Goal: Navigation & Orientation: Find specific page/section

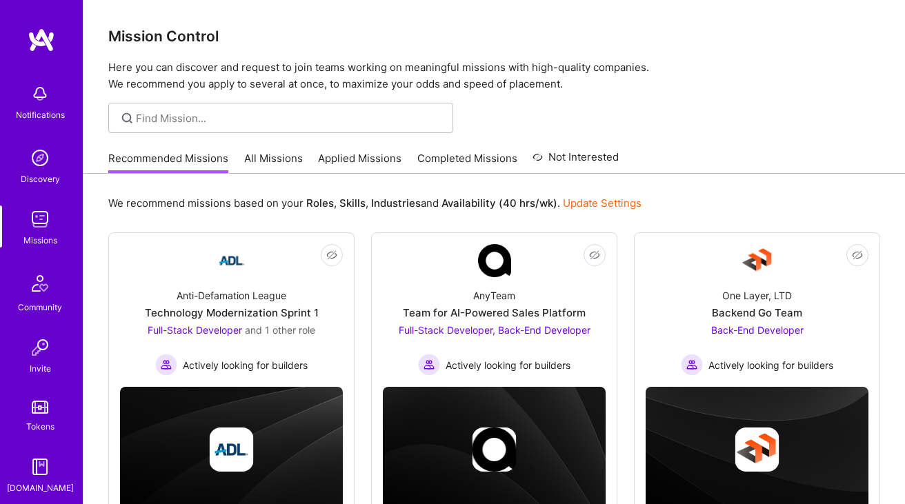
click at [330, 165] on link "Applied Missions" at bounding box center [359, 162] width 83 height 23
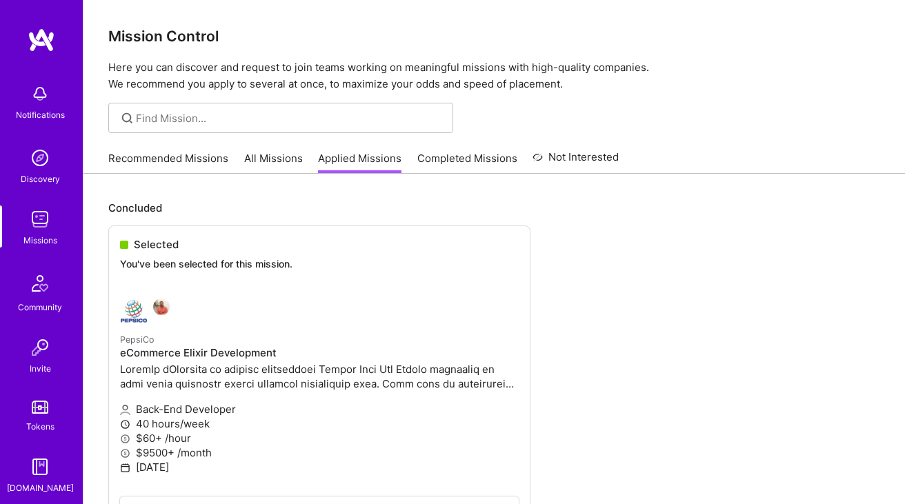
click at [267, 163] on link "All Missions" at bounding box center [273, 162] width 59 height 23
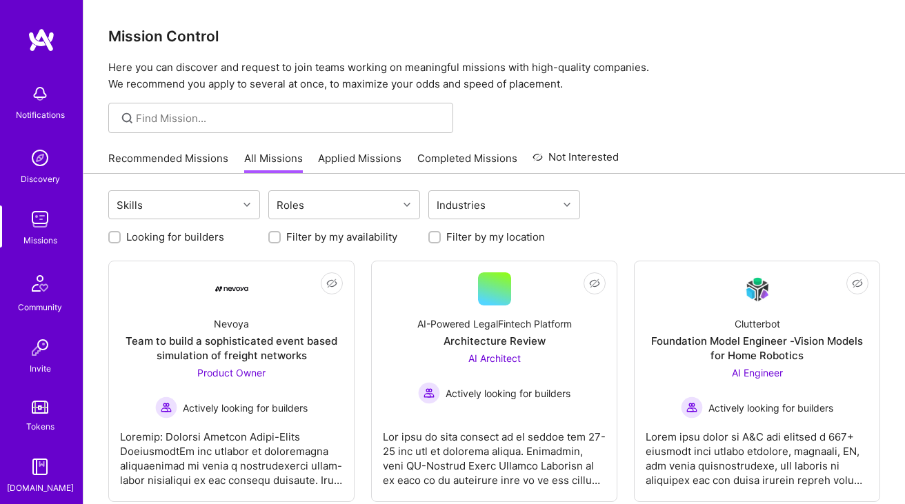
click at [360, 154] on link "Applied Missions" at bounding box center [359, 162] width 83 height 23
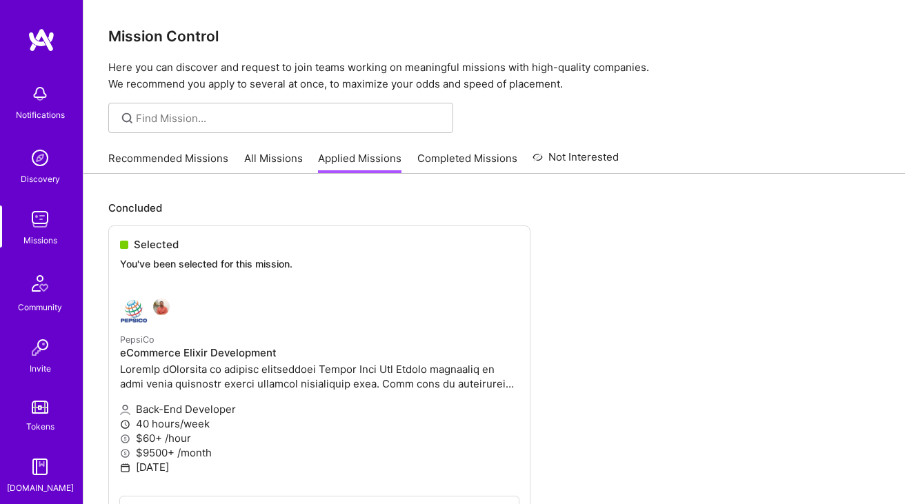
click at [203, 157] on link "Recommended Missions" at bounding box center [168, 162] width 120 height 23
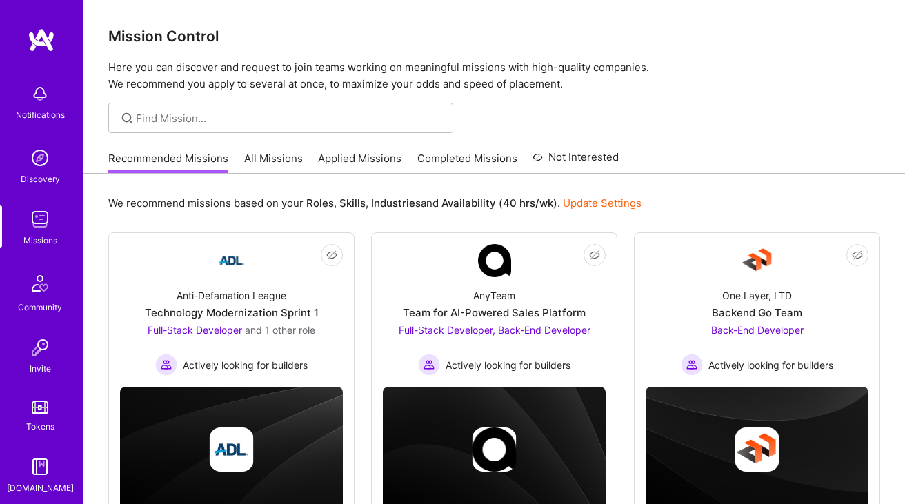
click at [274, 155] on link "All Missions" at bounding box center [273, 162] width 59 height 23
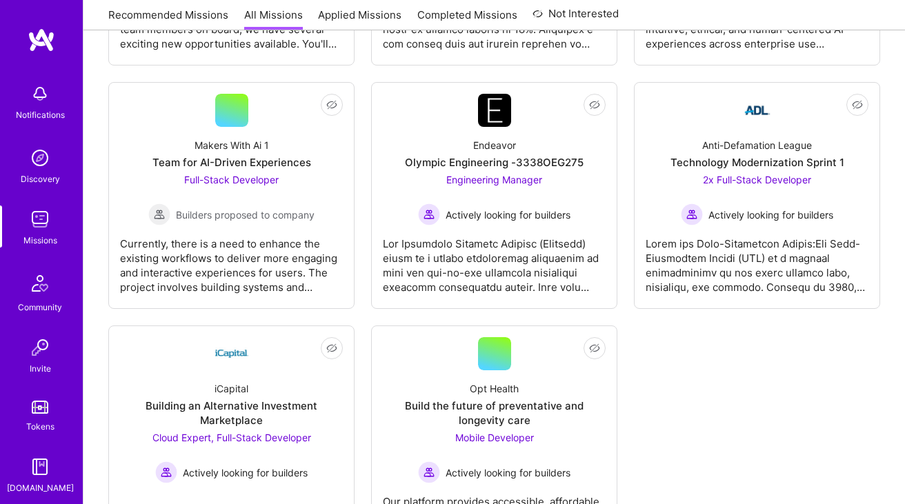
scroll to position [3997, 0]
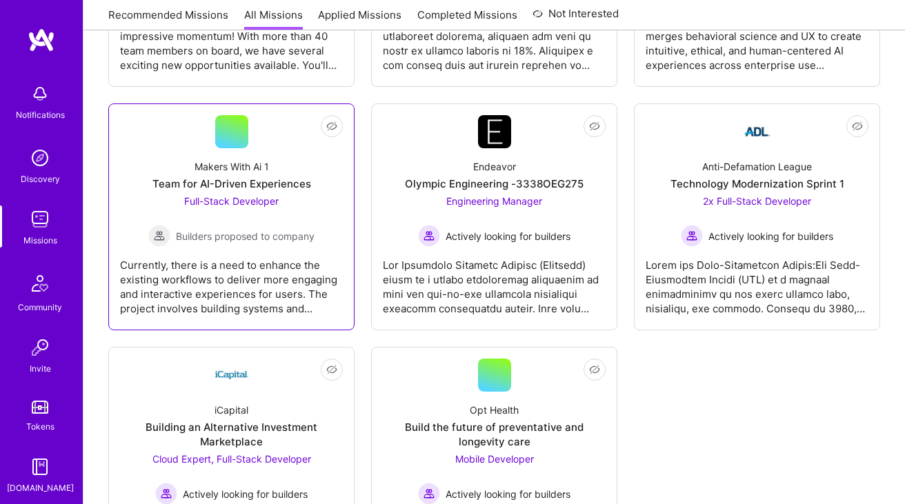
click at [310, 257] on div "Currently, there is a need to enhance the existing workflows to deliver more en…" at bounding box center [231, 281] width 223 height 69
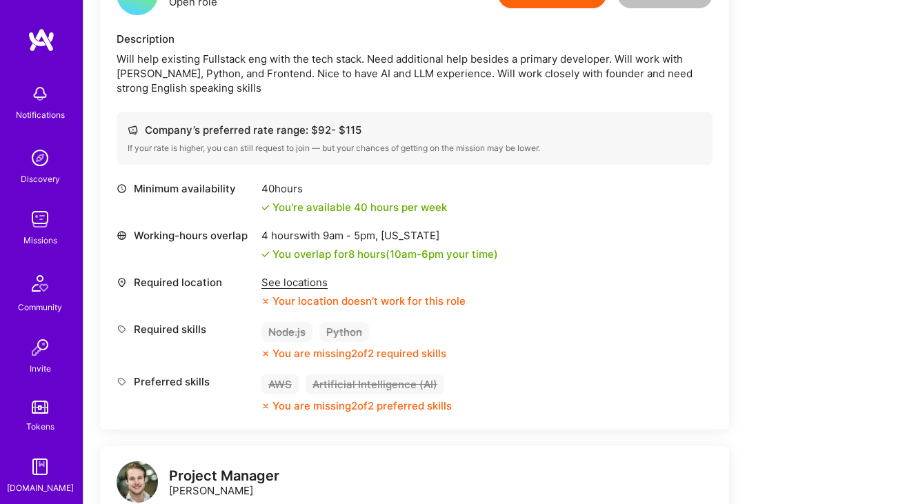
scroll to position [398, 0]
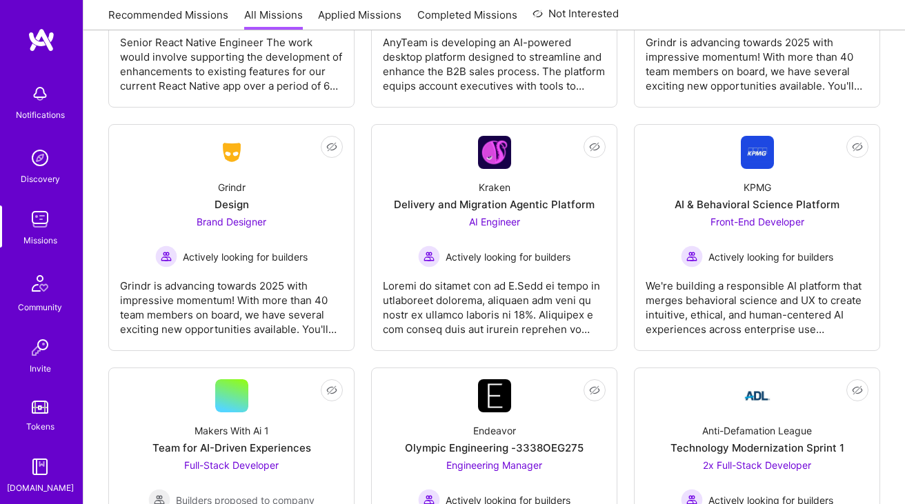
scroll to position [3727, 0]
